Goal: Navigation & Orientation: Find specific page/section

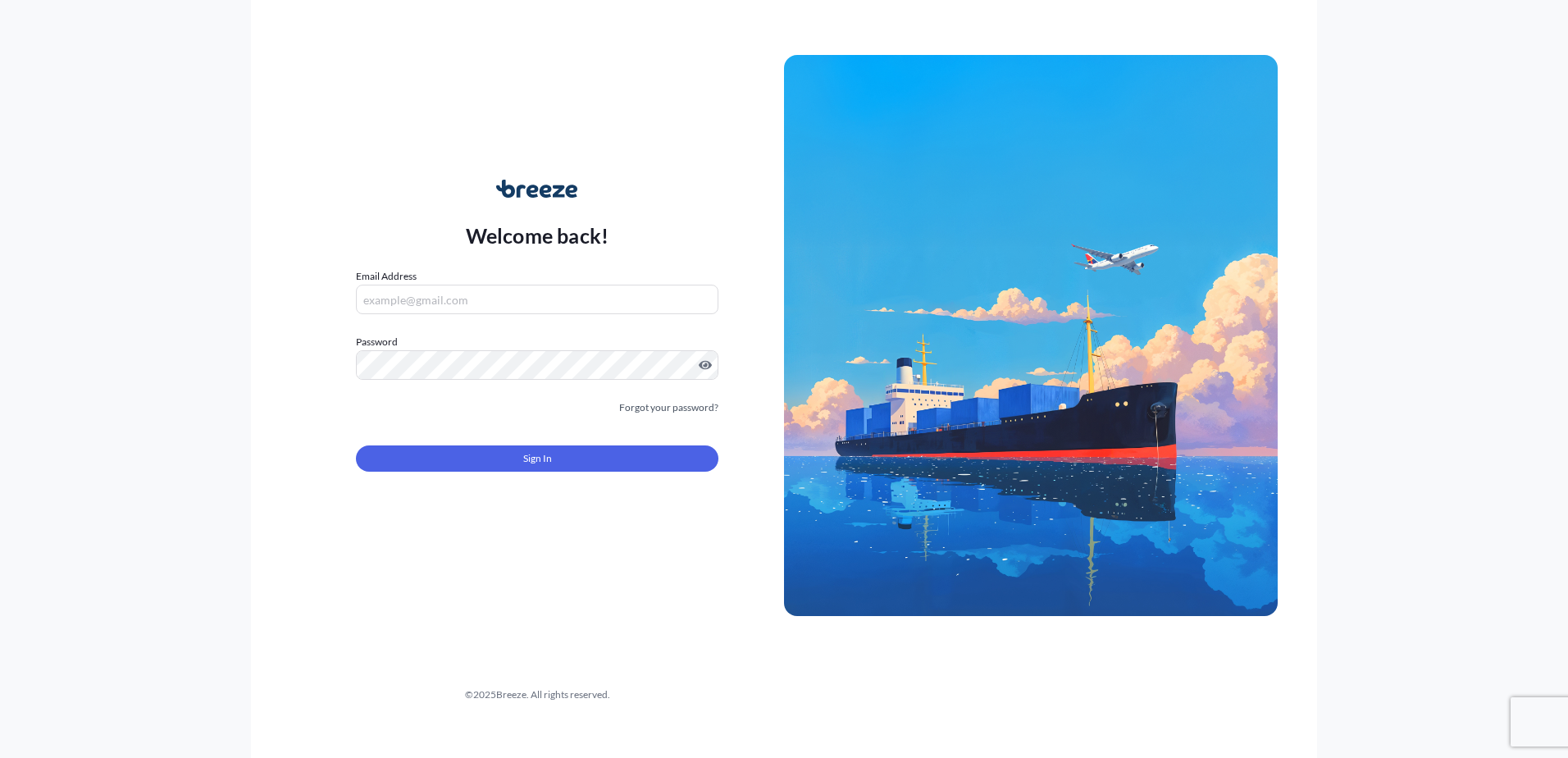
type input "[PERSON_NAME][EMAIL_ADDRESS][DOMAIN_NAME]"
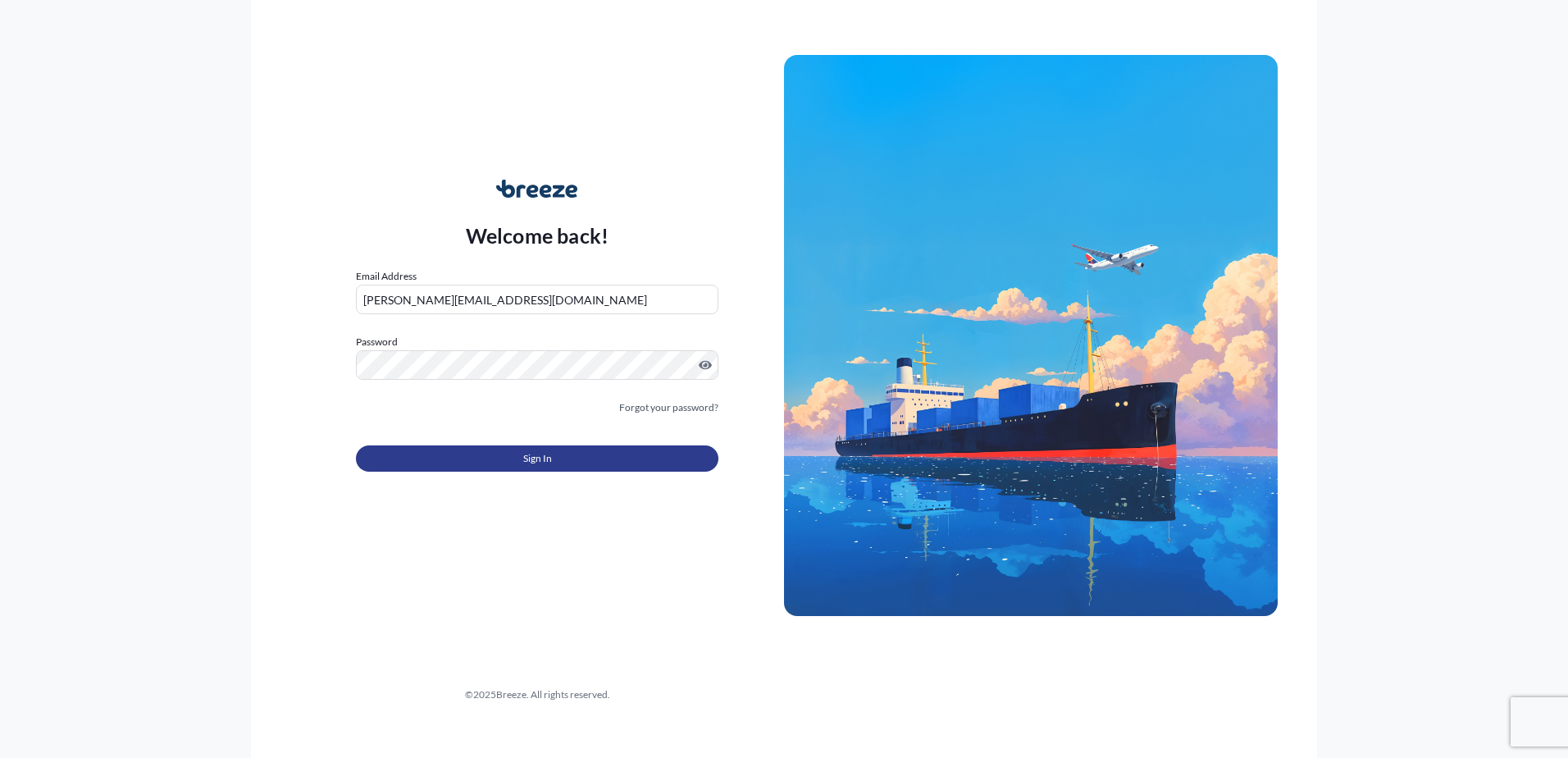
click at [536, 463] on span "Sign In" at bounding box center [537, 458] width 28 height 16
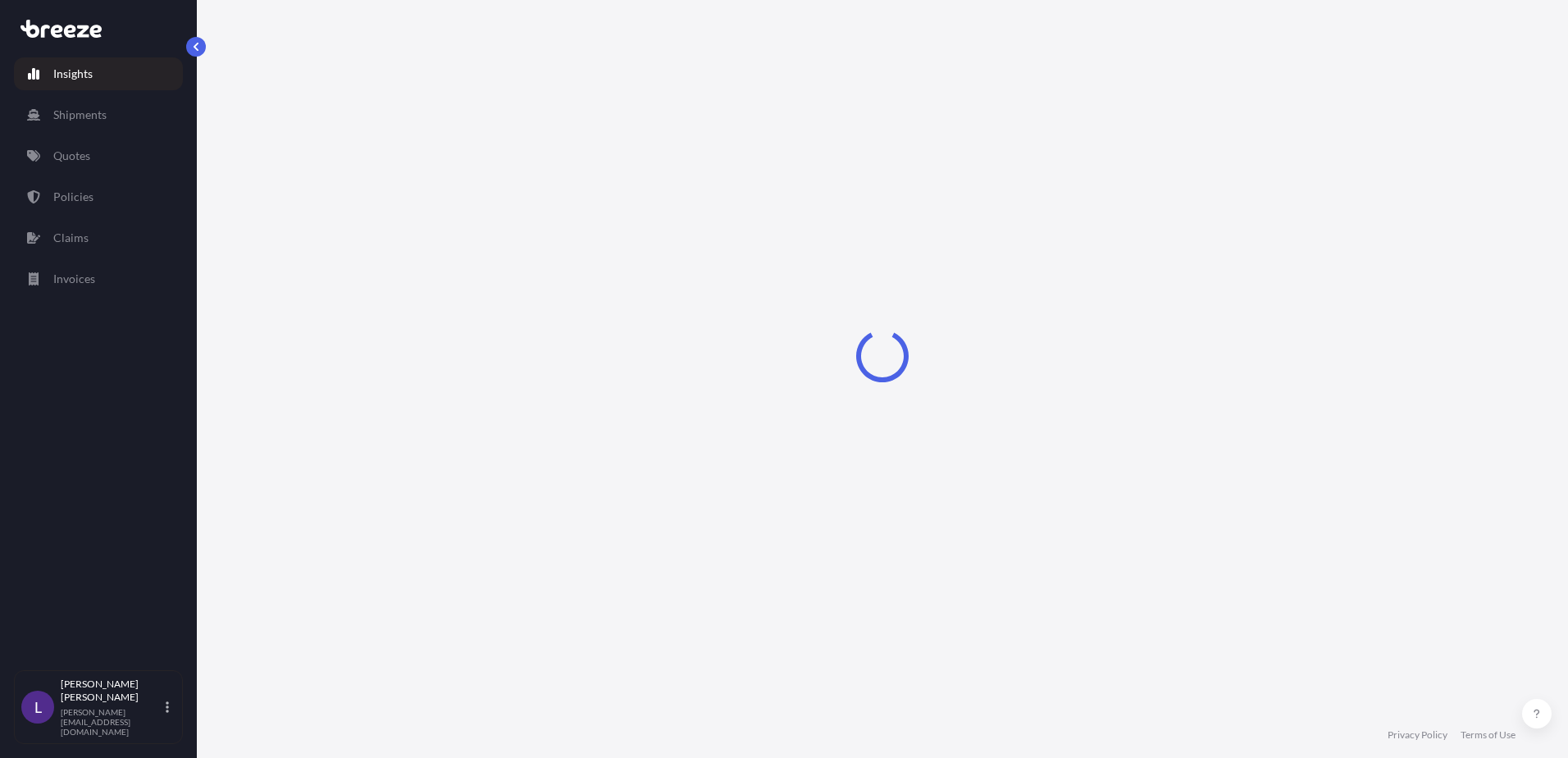
select select "2025"
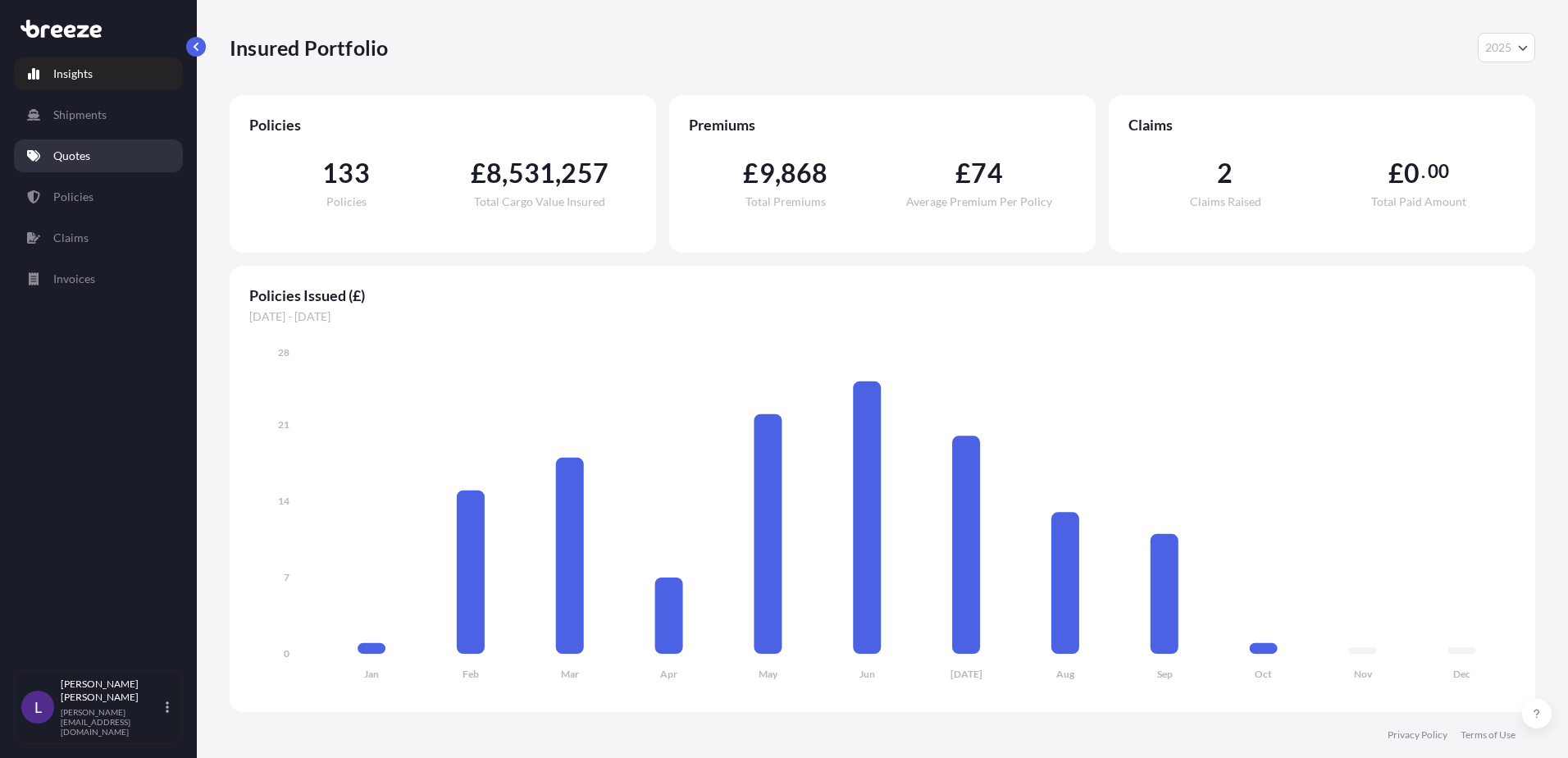
click at [98, 161] on link "Quotes" at bounding box center [98, 155] width 169 height 33
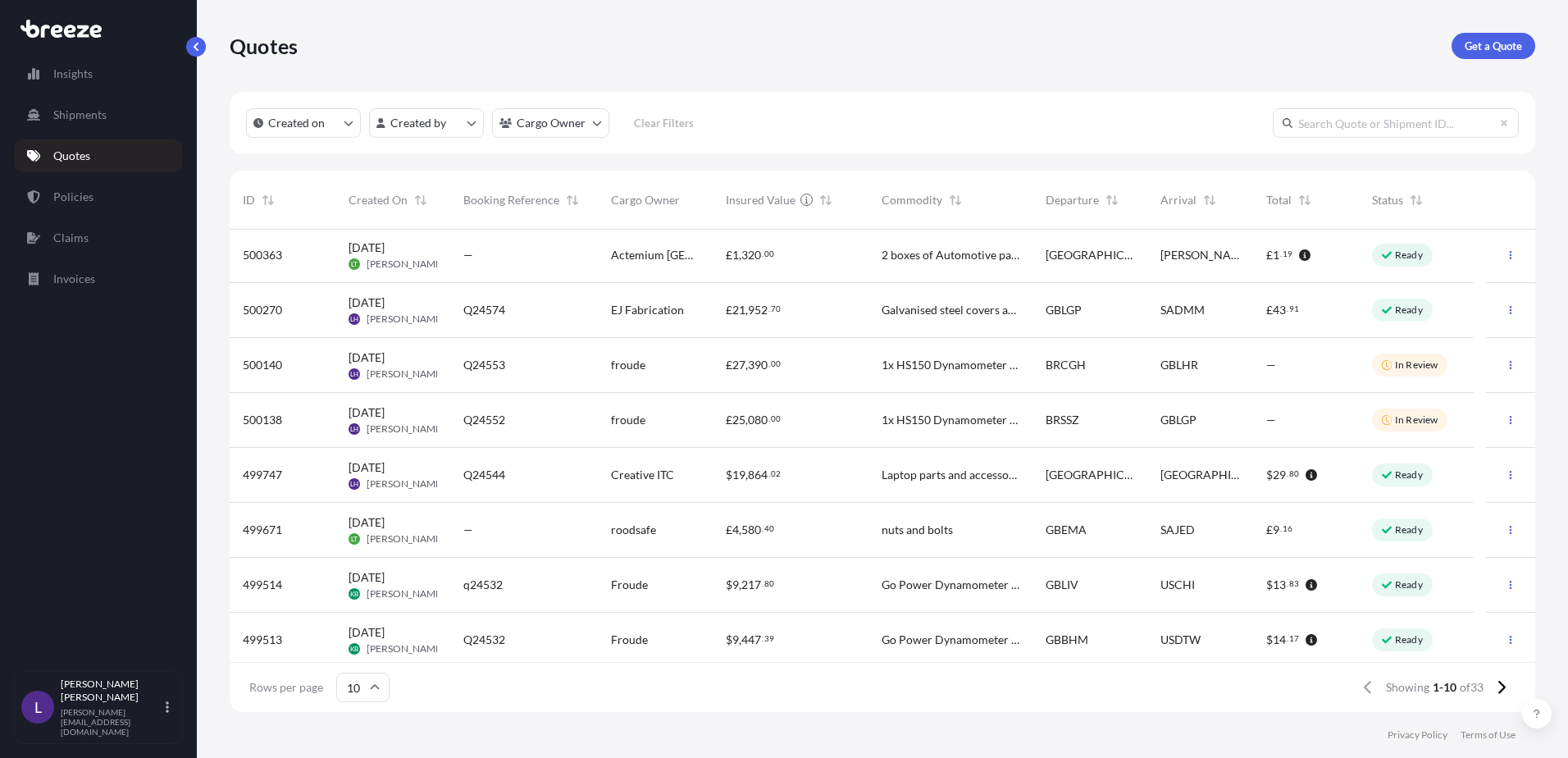
scroll to position [82, 0]
